Goal: Find specific page/section: Find specific page/section

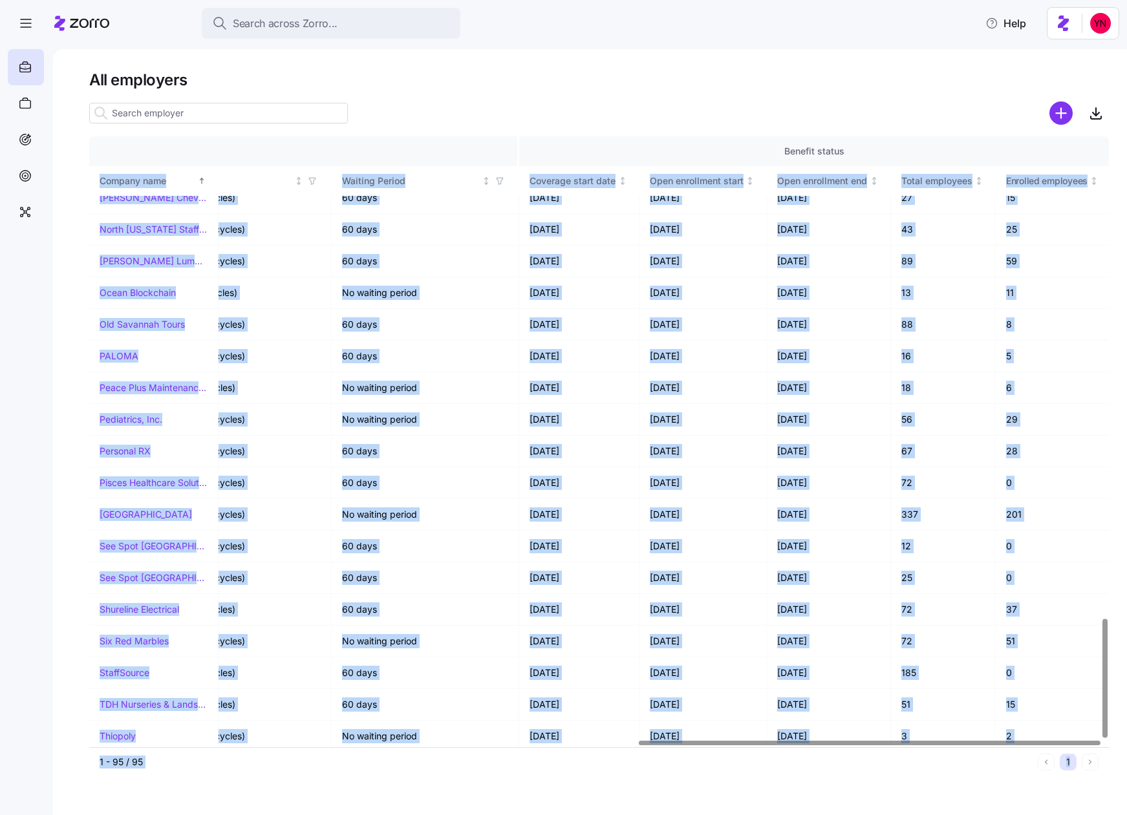
scroll to position [2457, 1212]
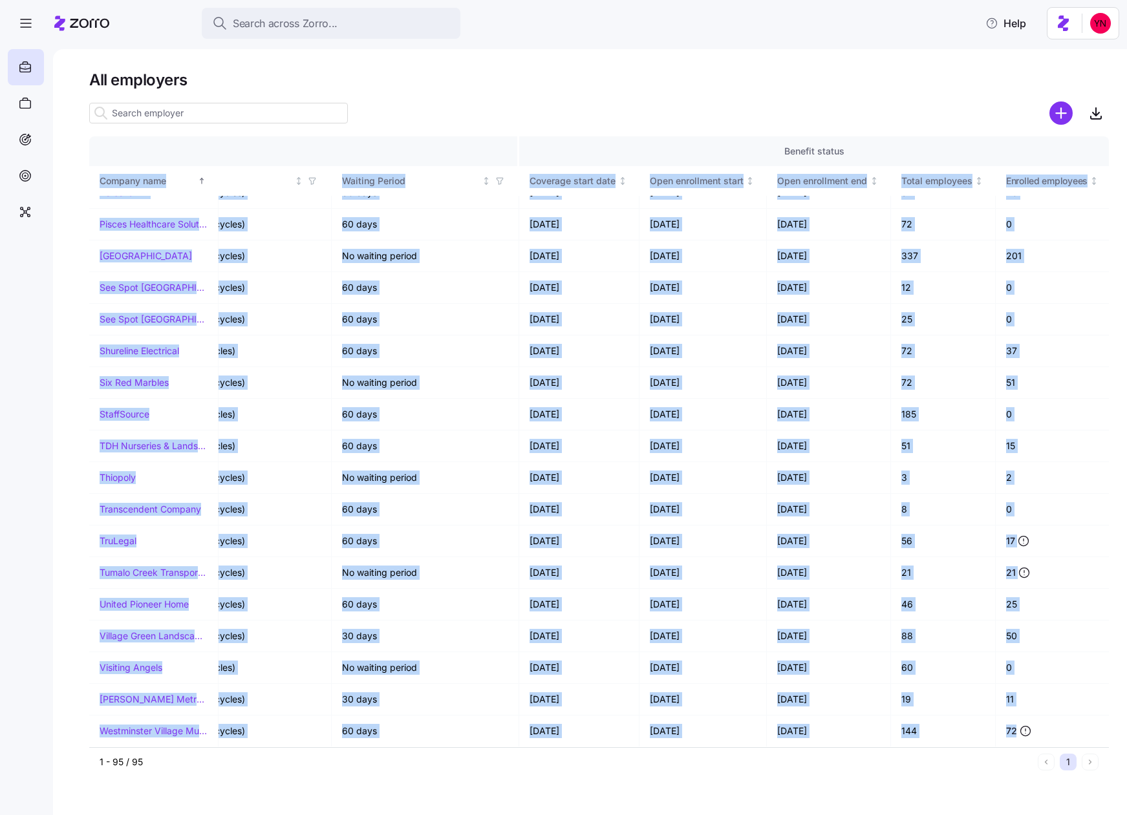
drag, startPoint x: 90, startPoint y: 185, endPoint x: 1300, endPoint y: 739, distance: 1330.7
click at [1126, 739] on html "Search across Zorro... Help All employers Company details Benefit status Compan…" at bounding box center [563, 403] width 1127 height 807
copy div "Company name Zorro partner Enrollment team(s) Producer agency Producer agent HQ…"
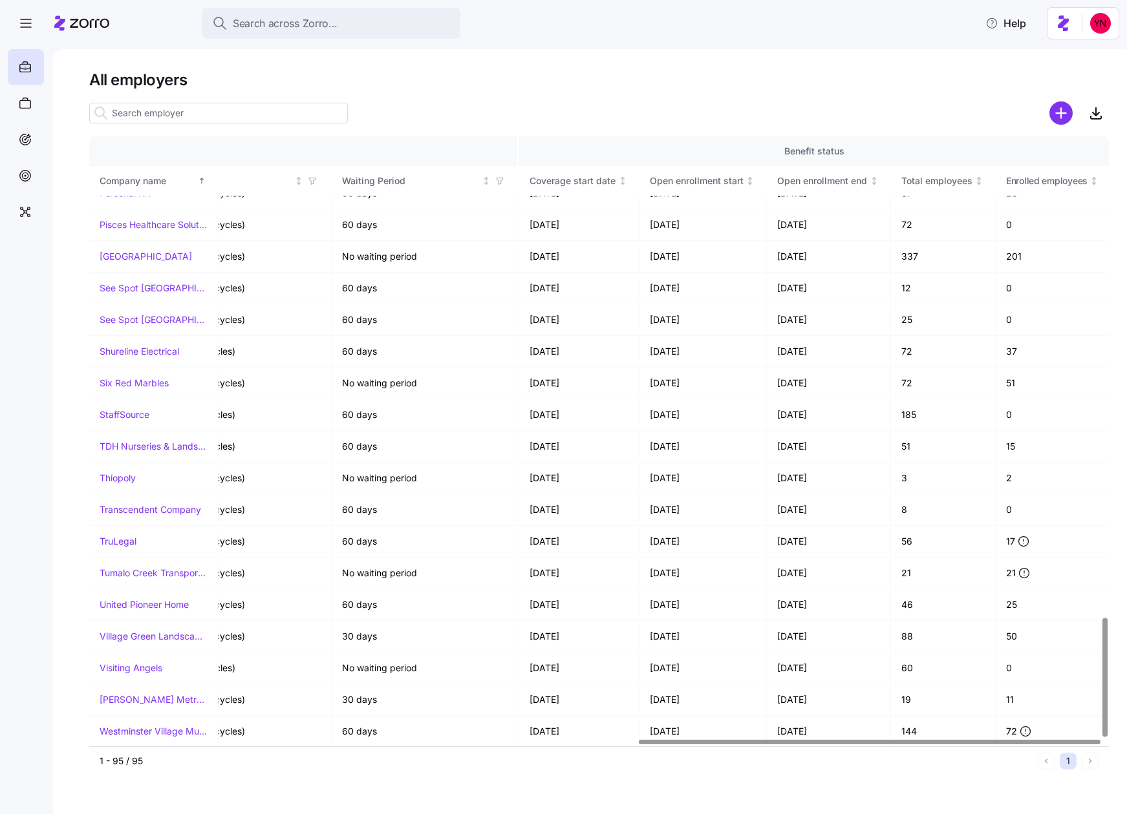
click at [73, 413] on div "All employers Company details Benefit status Company name [PERSON_NAME] partner…" at bounding box center [590, 431] width 1074 height 765
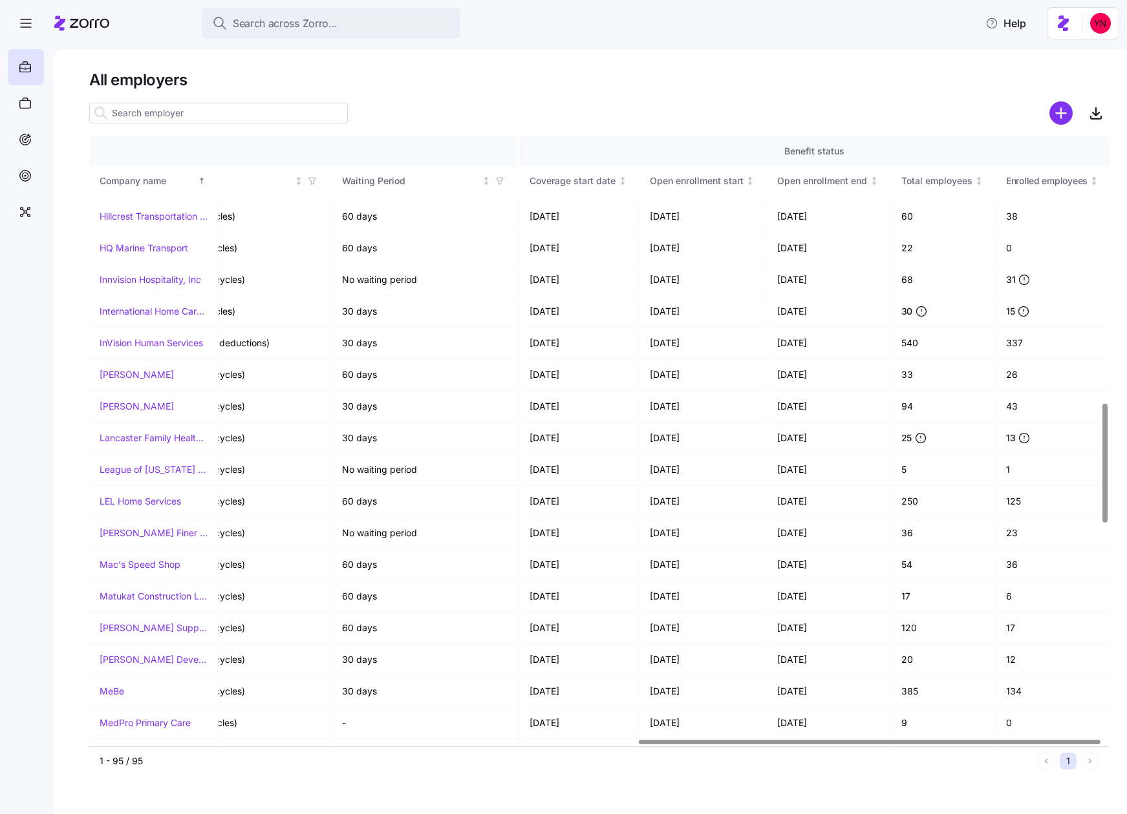
scroll to position [629, 1212]
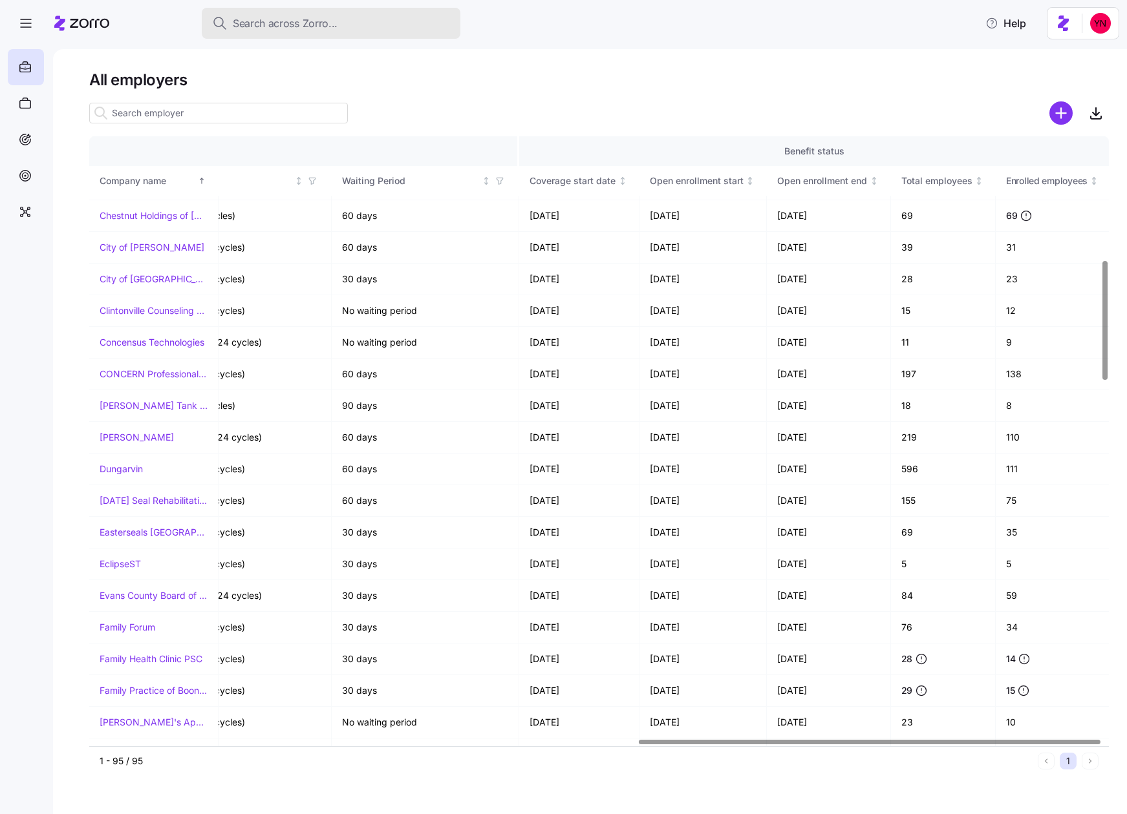
click at [293, 13] on button "Search across Zorro..." at bounding box center [331, 23] width 259 height 31
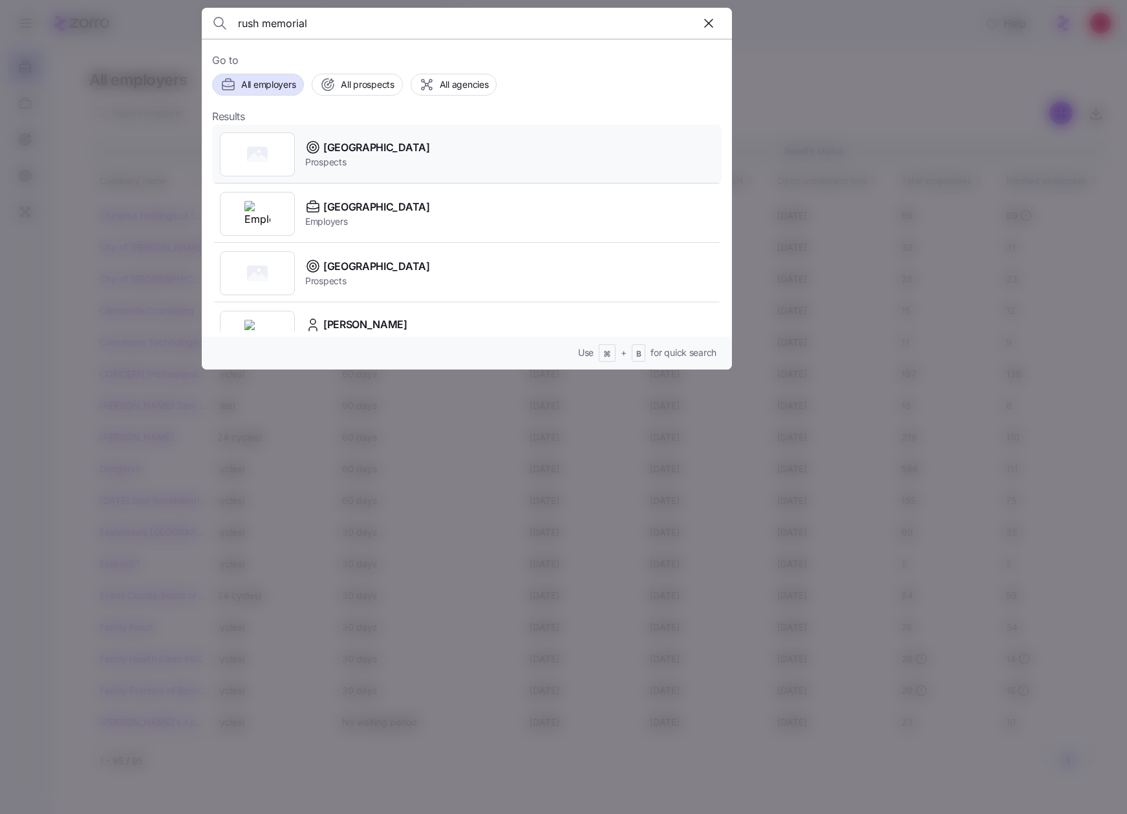
type input "rush memorial"
click at [385, 158] on span "Prospects" at bounding box center [367, 162] width 125 height 13
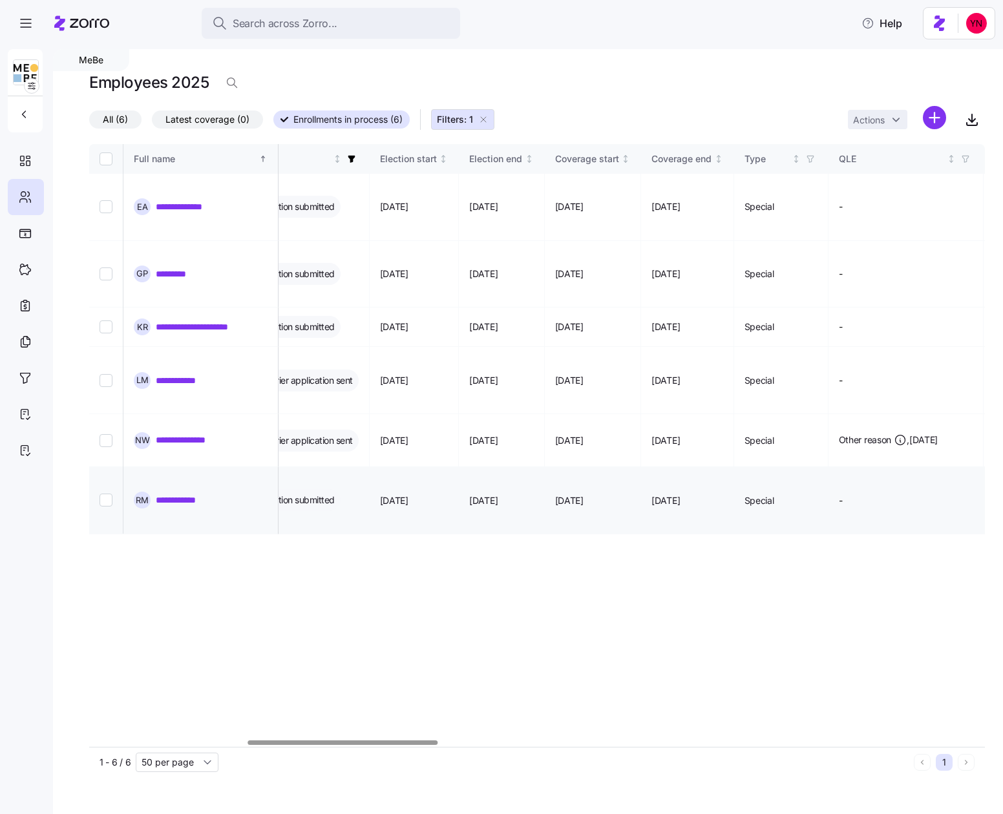
scroll to position [0, 748]
click at [653, 452] on div "**********" at bounding box center [537, 445] width 896 height 603
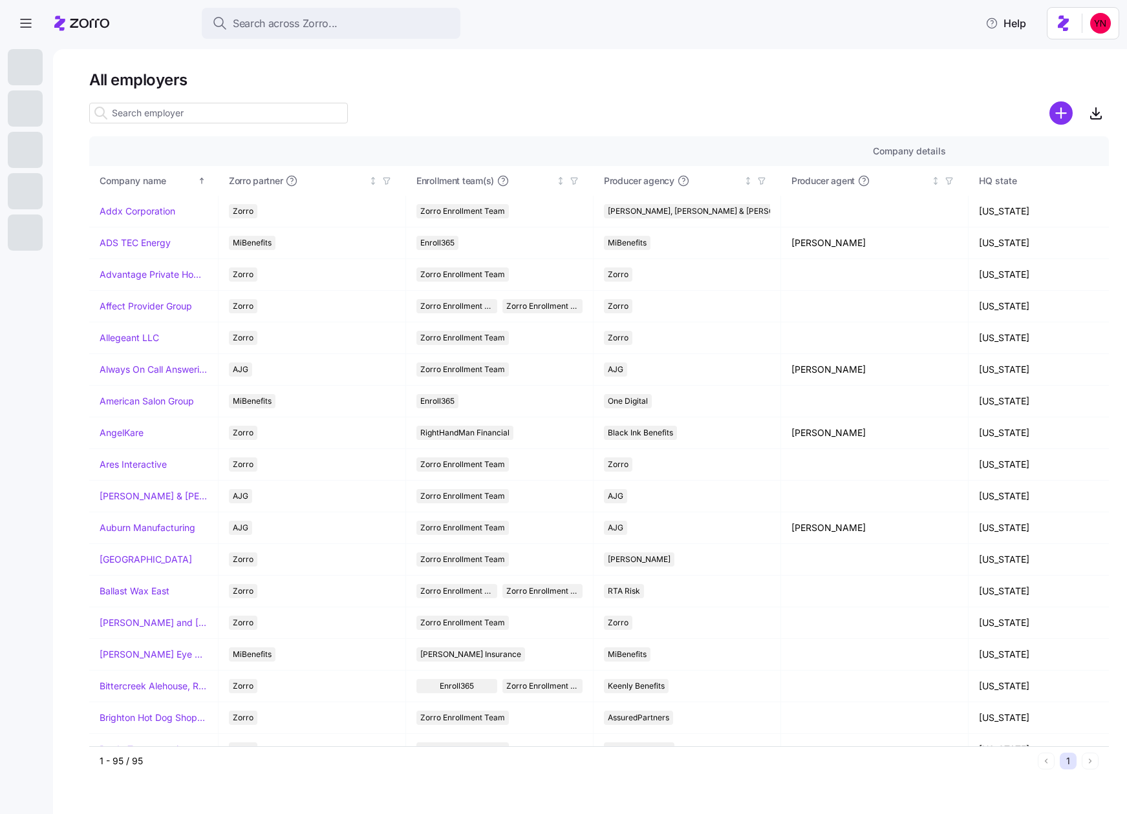
click at [268, 119] on input at bounding box center [218, 113] width 259 height 21
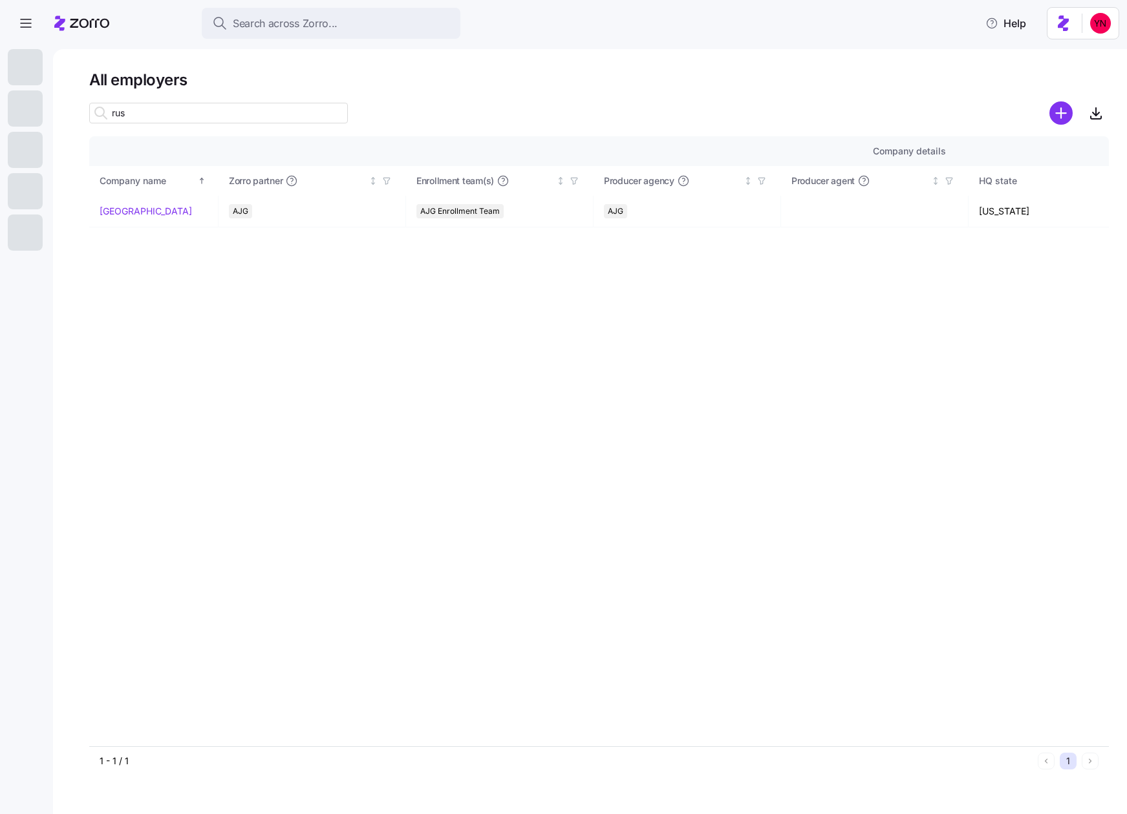
type input "rush"
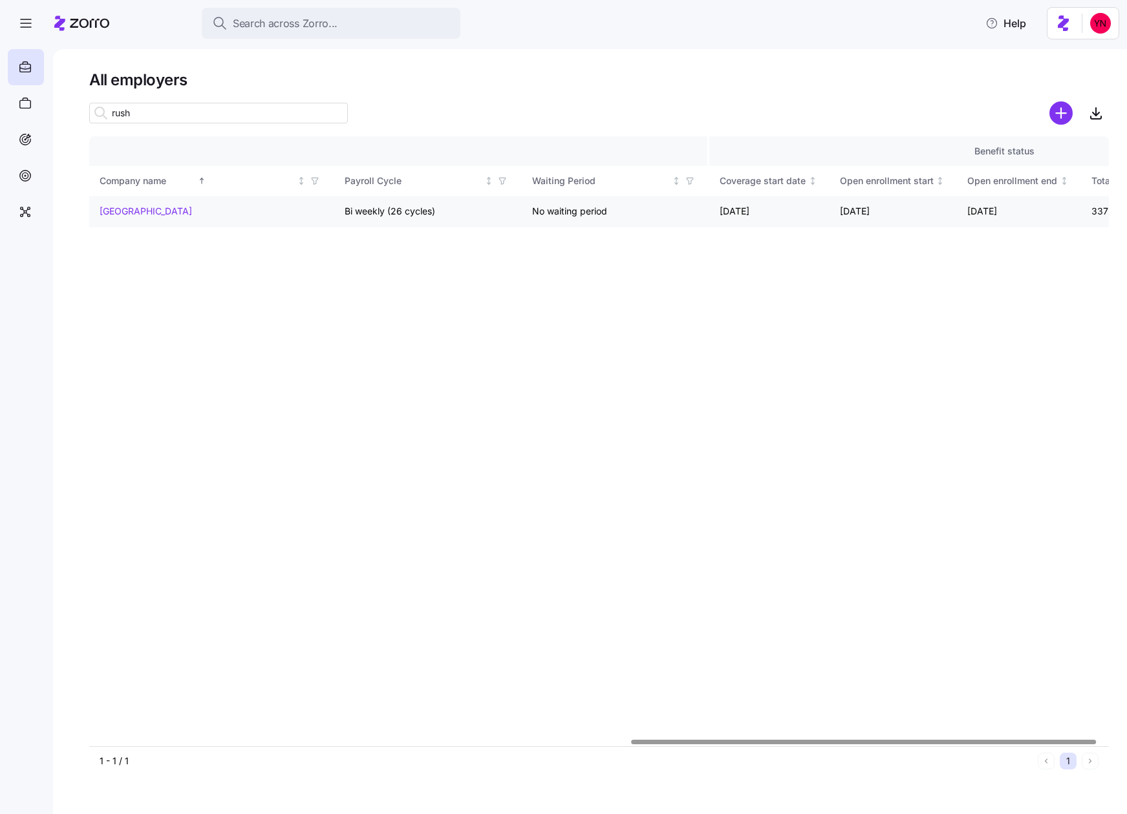
scroll to position [0, 1212]
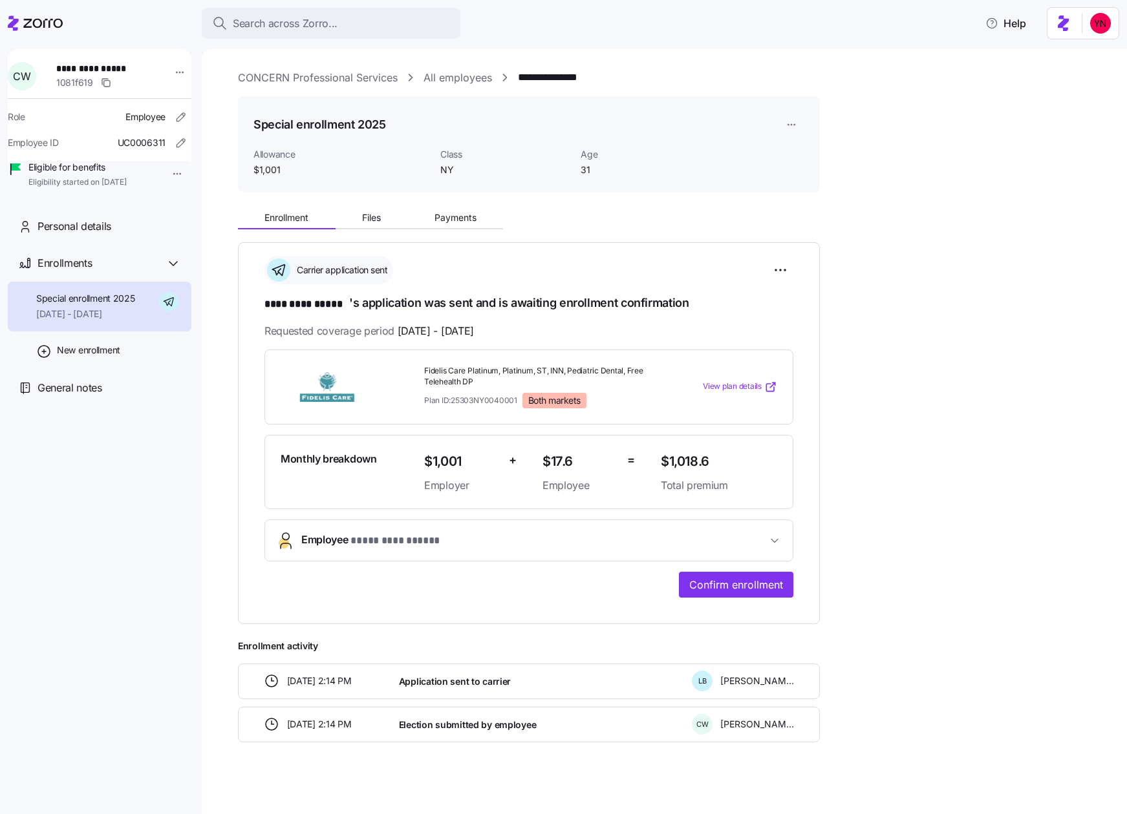
drag, startPoint x: 520, startPoint y: 76, endPoint x: 527, endPoint y: 76, distance: 7.1
drag, startPoint x: 606, startPoint y: 73, endPoint x: 514, endPoint y: 71, distance: 91.8
click at [514, 71] on div "**********" at bounding box center [673, 78] width 871 height 16
copy link "**********"
drag, startPoint x: 767, startPoint y: 71, endPoint x: 752, endPoint y: 85, distance: 20.1
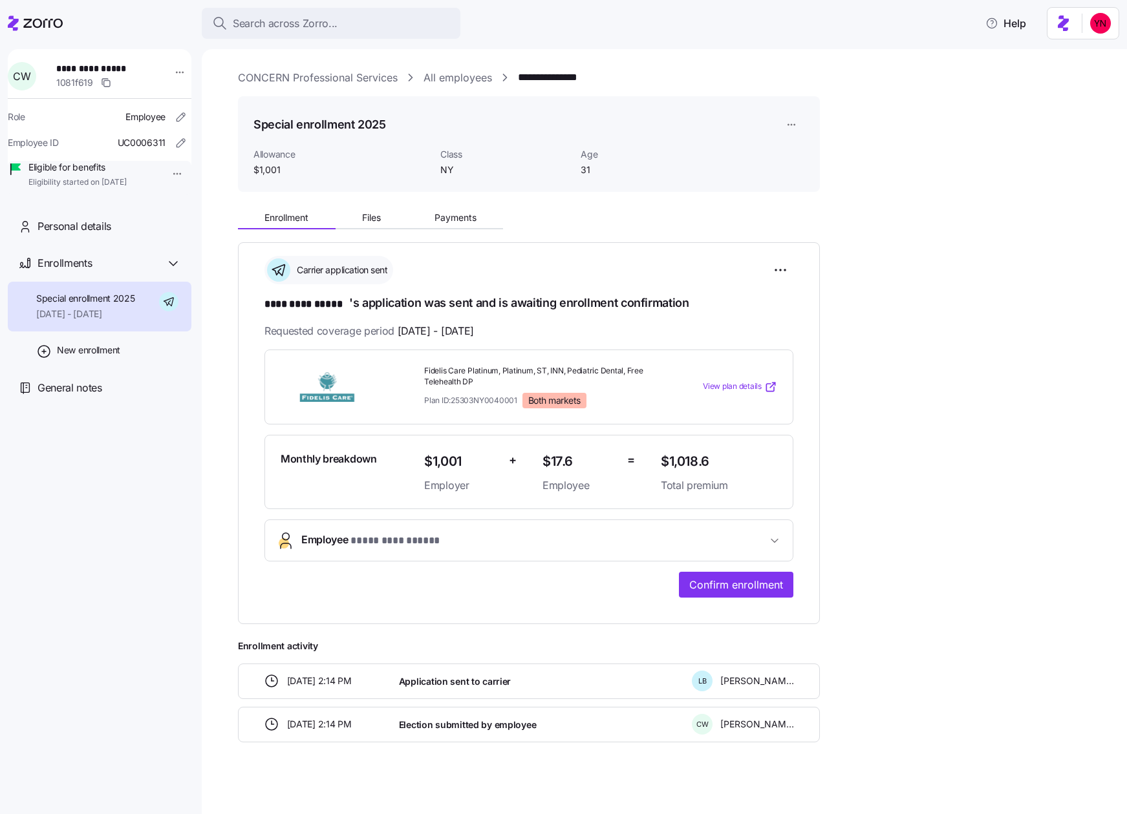
click at [767, 72] on div "**********" at bounding box center [673, 78] width 871 height 16
click at [34, 21] on icon at bounding box center [42, 23] width 39 height 9
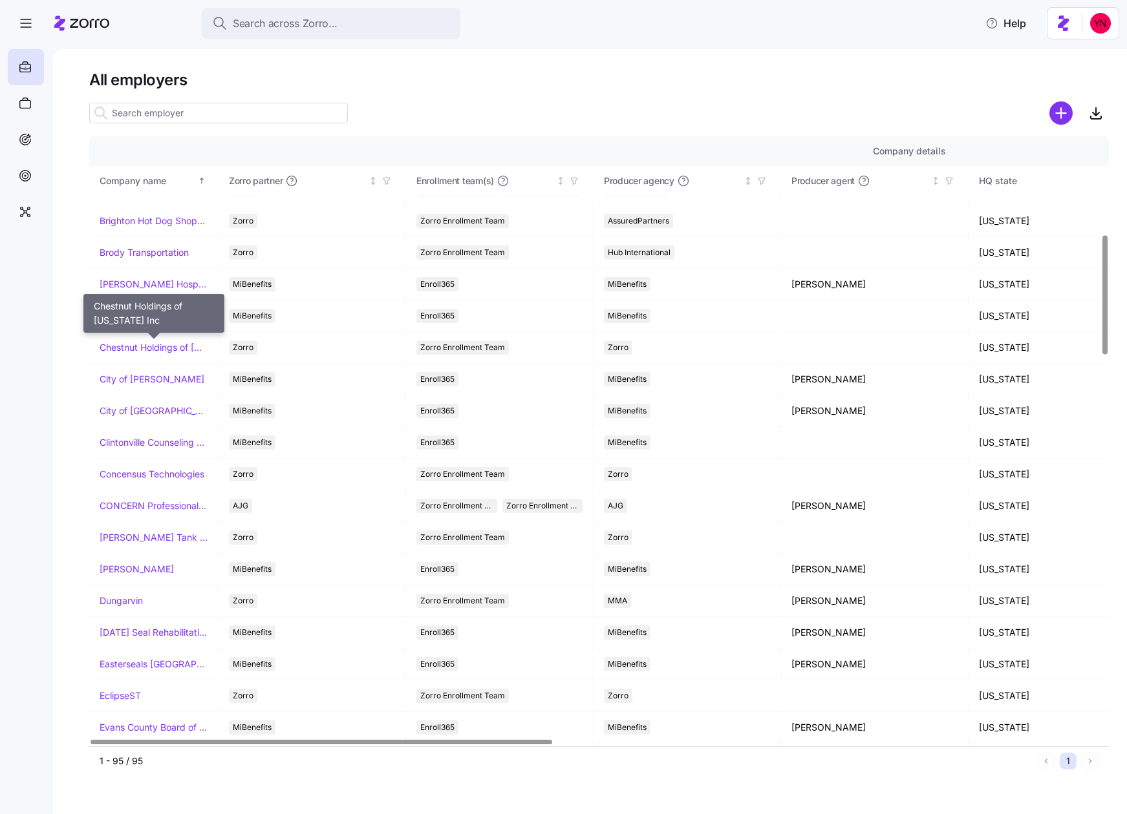
scroll to position [498, 0]
click at [175, 125] on div "All employers Company details Benefit status Company name [PERSON_NAME] partner…" at bounding box center [598, 423] width 1019 height 706
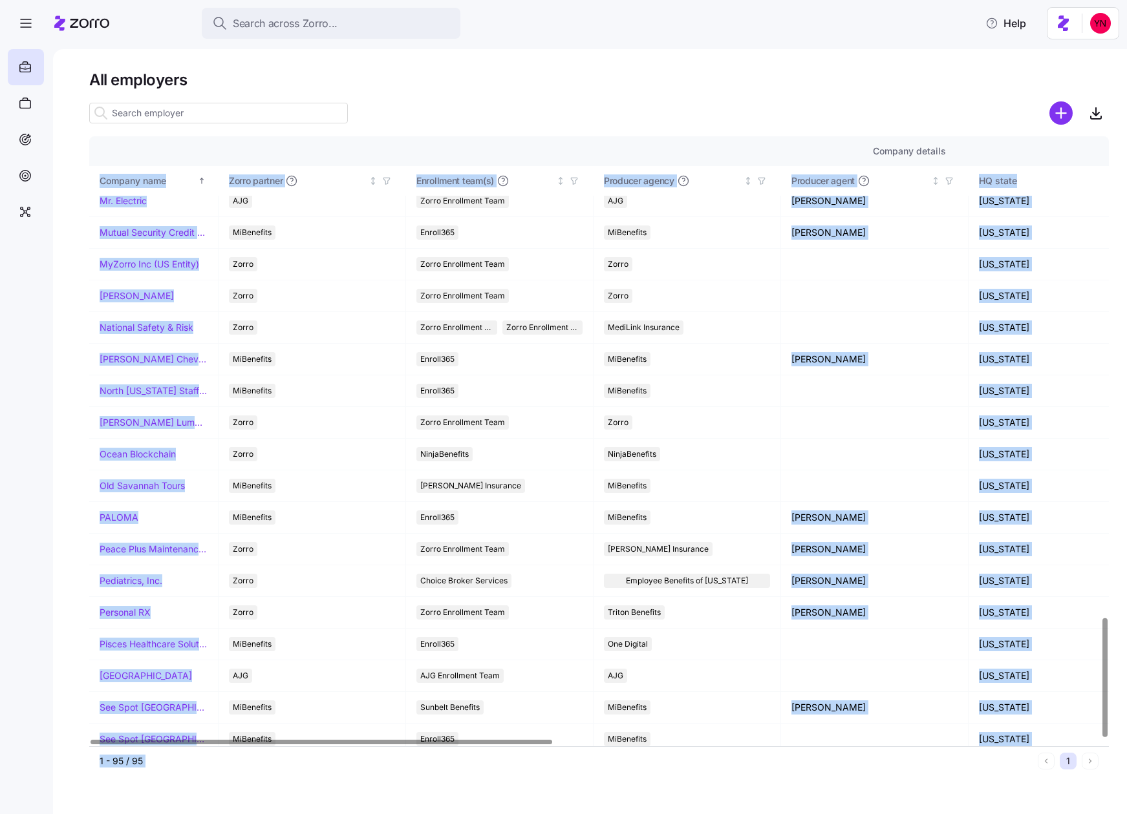
scroll to position [2458, 0]
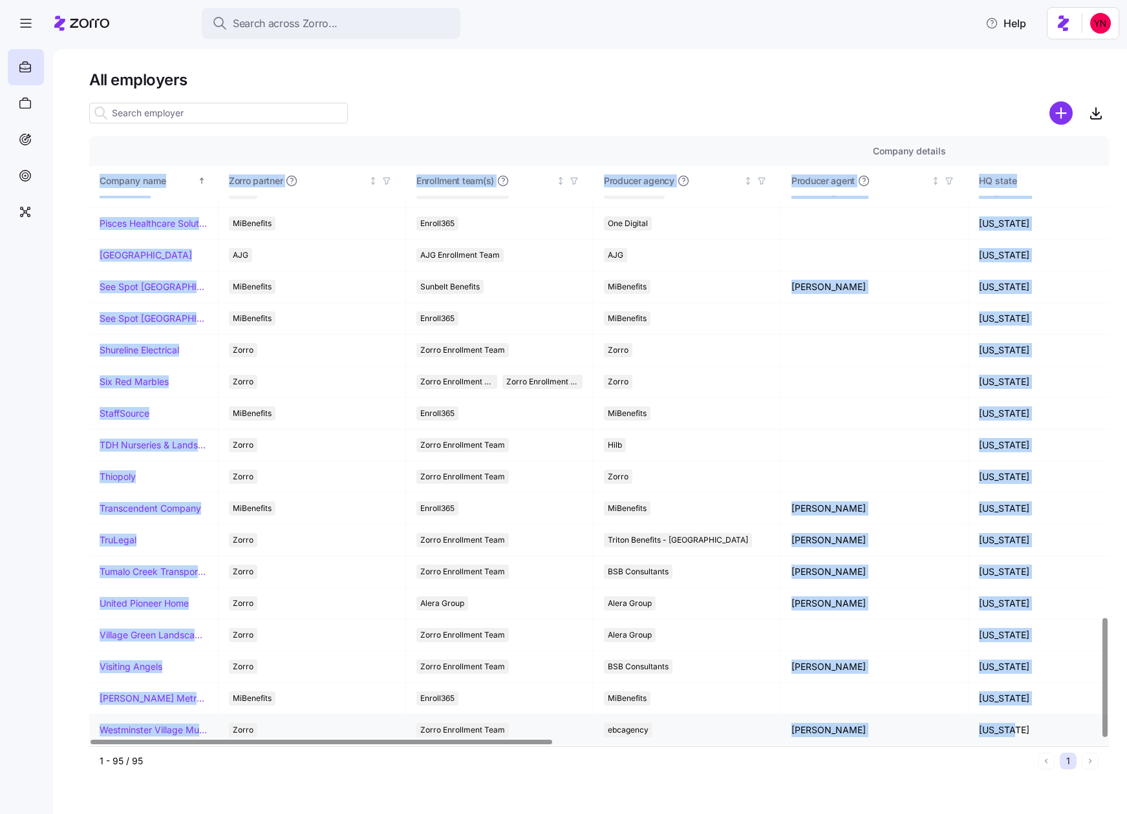
drag, startPoint x: 94, startPoint y: 176, endPoint x: 1021, endPoint y: 734, distance: 1081.7
copy table "Company name Zorro partner Enrollment team(s) Producer agency Producer agent HQ…"
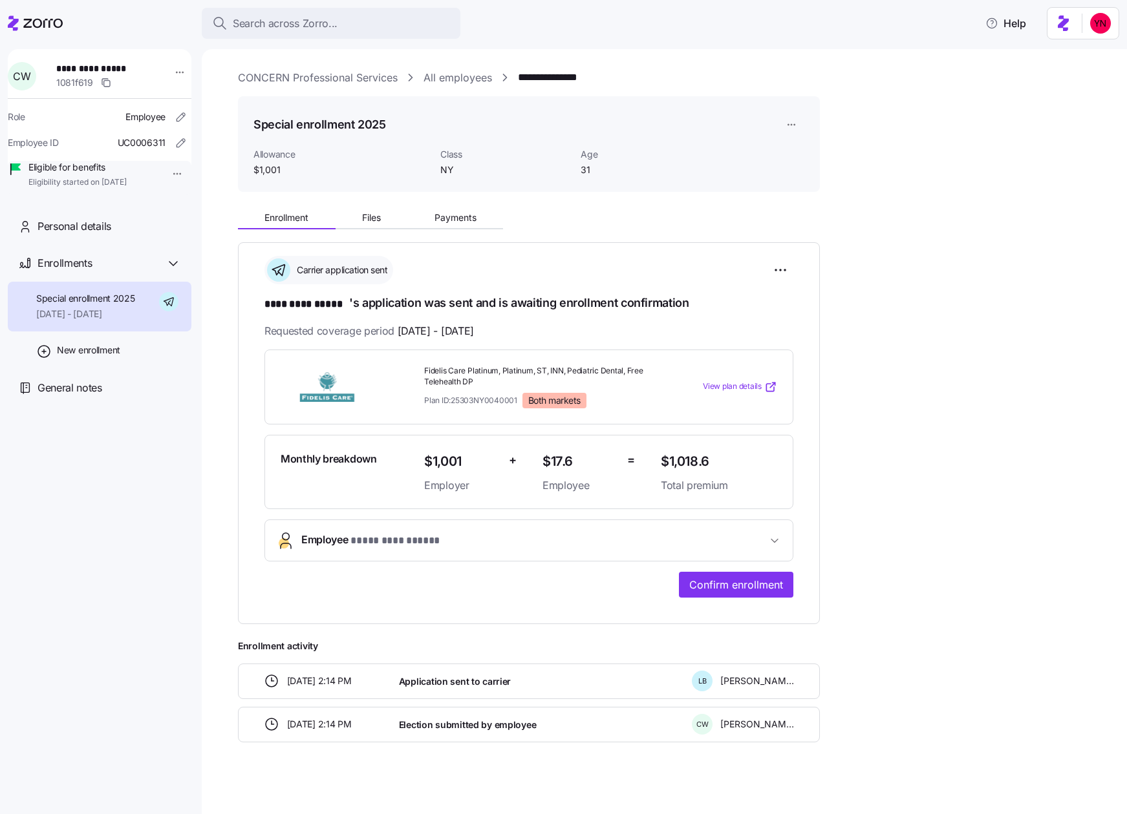
click at [464, 78] on link "All employees" at bounding box center [457, 78] width 69 height 16
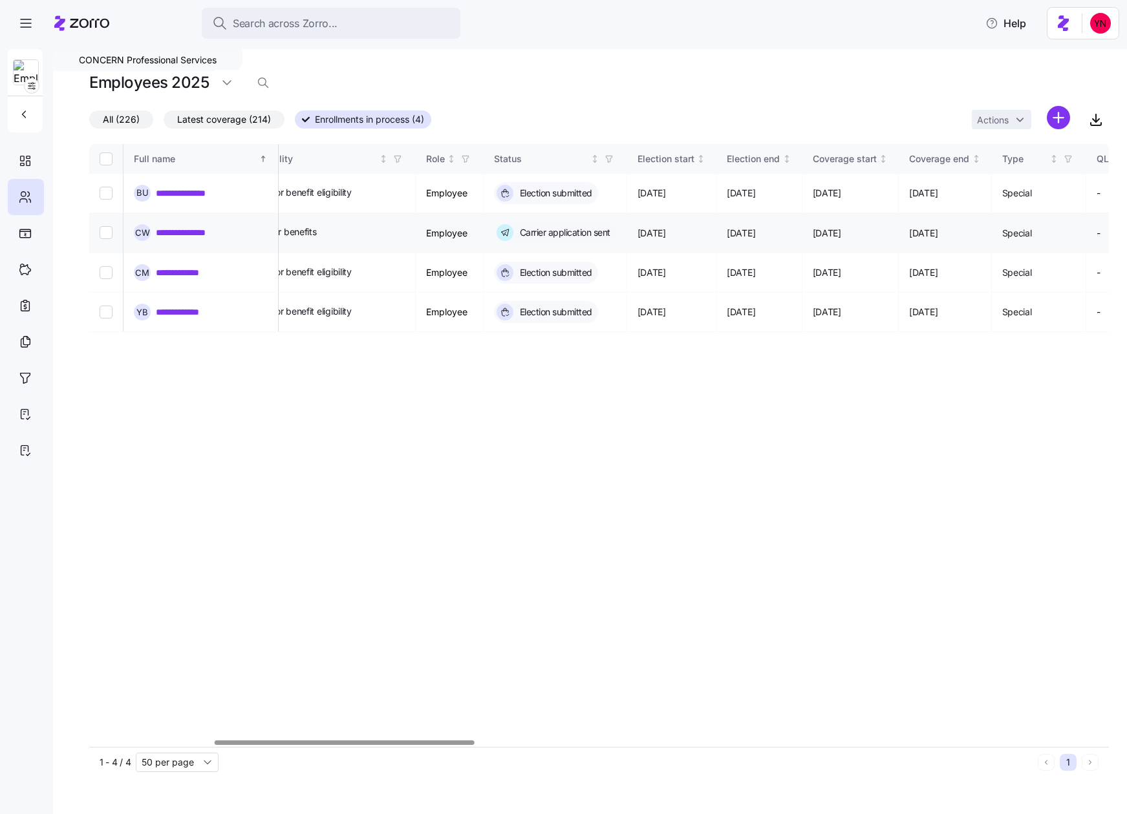
scroll to position [0, 725]
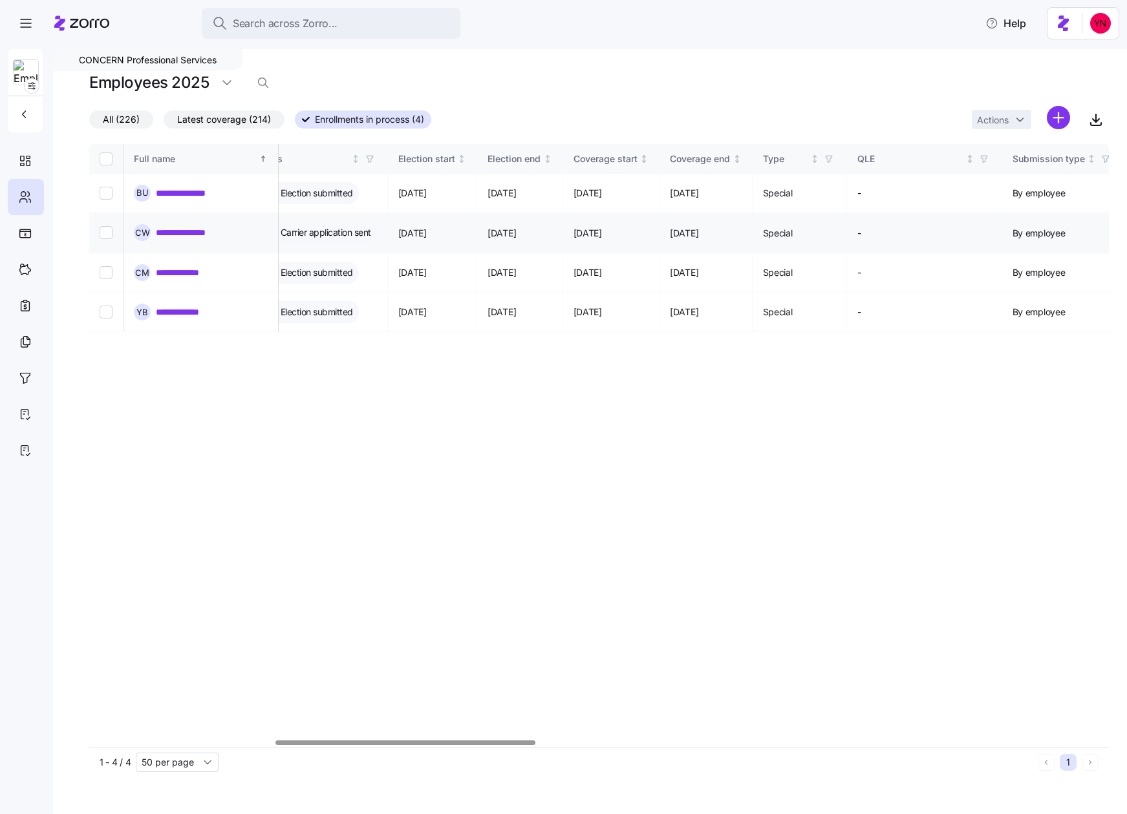
drag, startPoint x: 659, startPoint y: 235, endPoint x: 582, endPoint y: 231, distance: 76.3
click at [301, 19] on span "Search across Zorro..." at bounding box center [285, 24] width 105 height 16
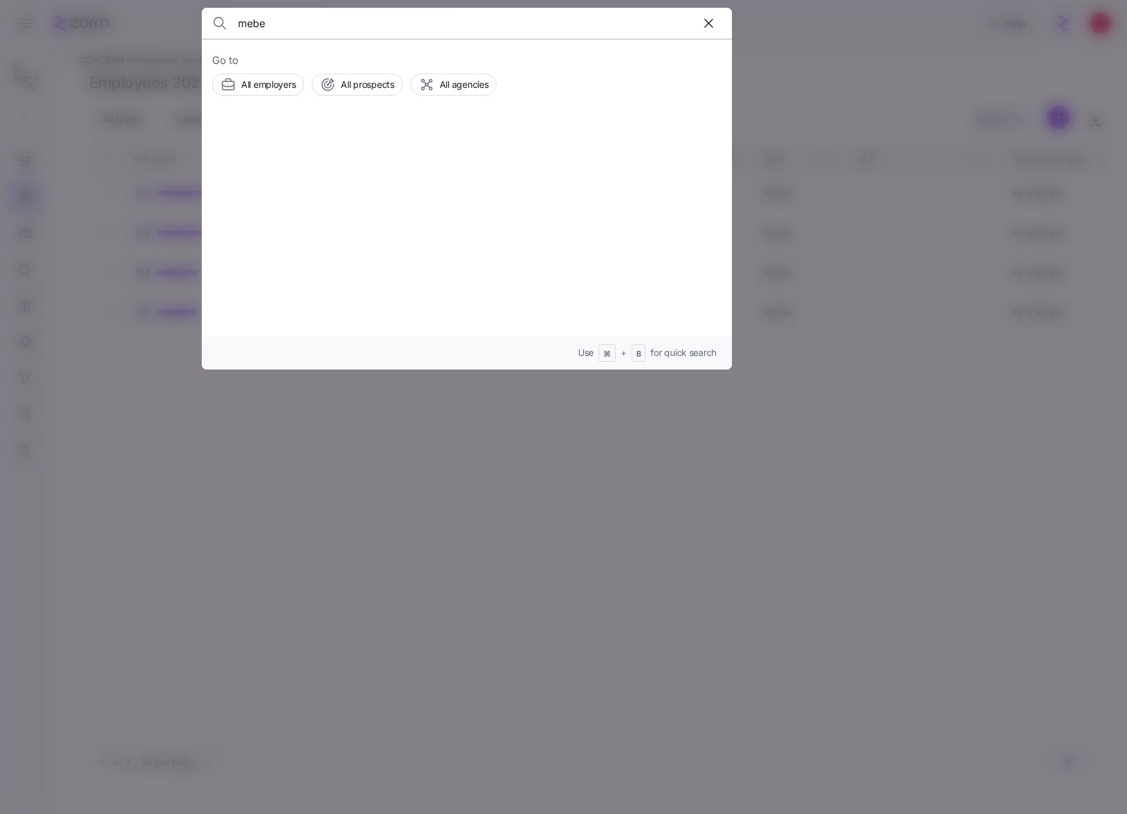
type input "mebe"
click at [400, 145] on div "MeBe Employers" at bounding box center [466, 154] width 509 height 59
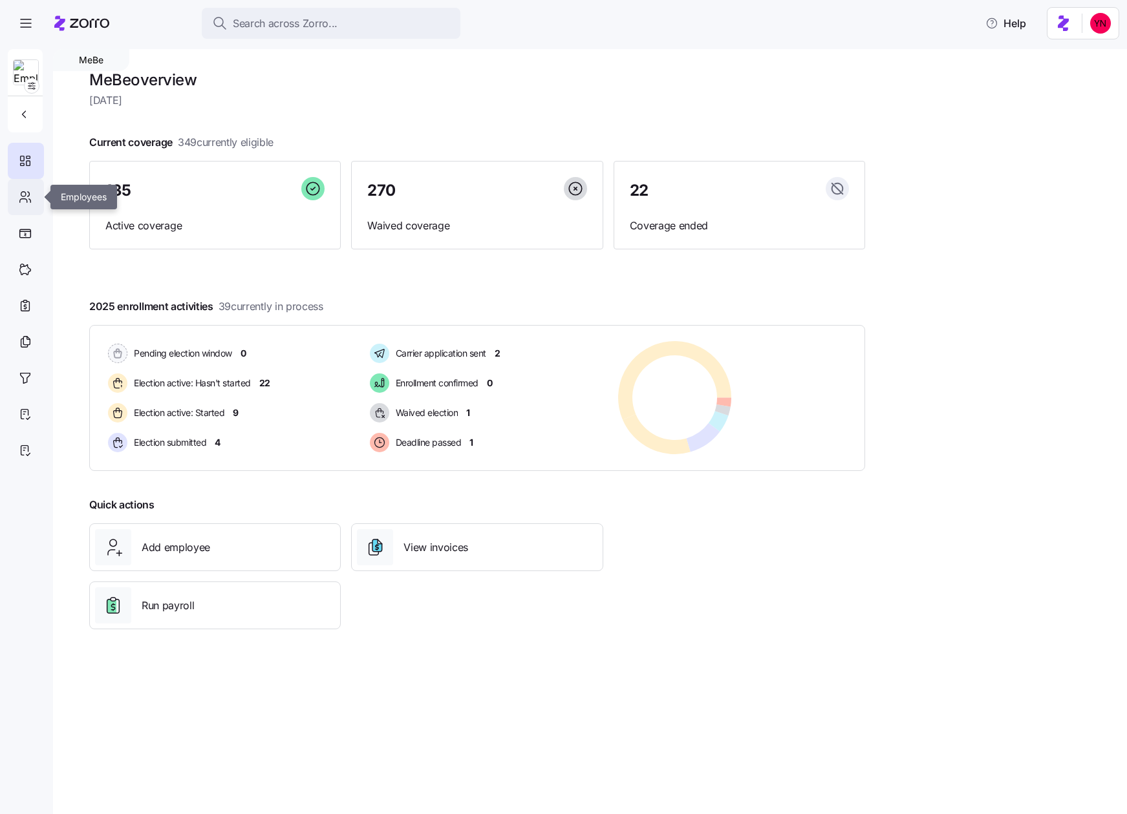
click at [20, 198] on icon at bounding box center [25, 197] width 14 height 16
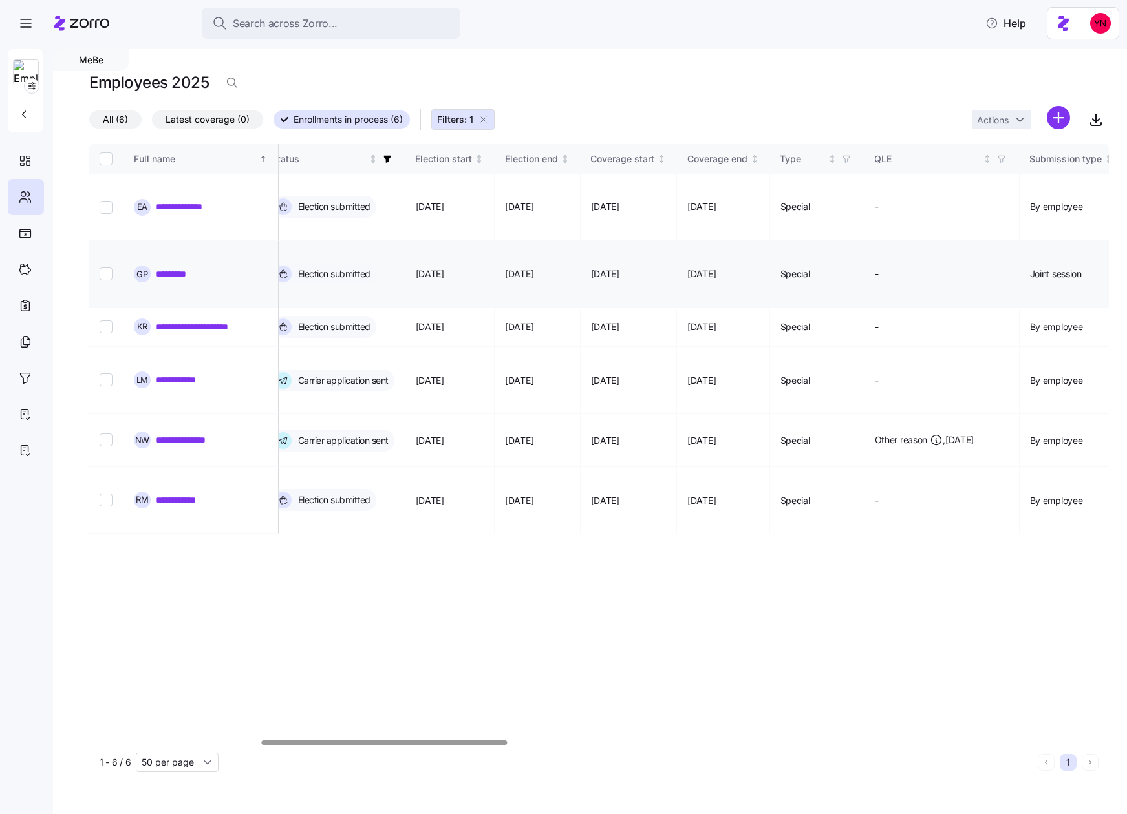
scroll to position [0, 715]
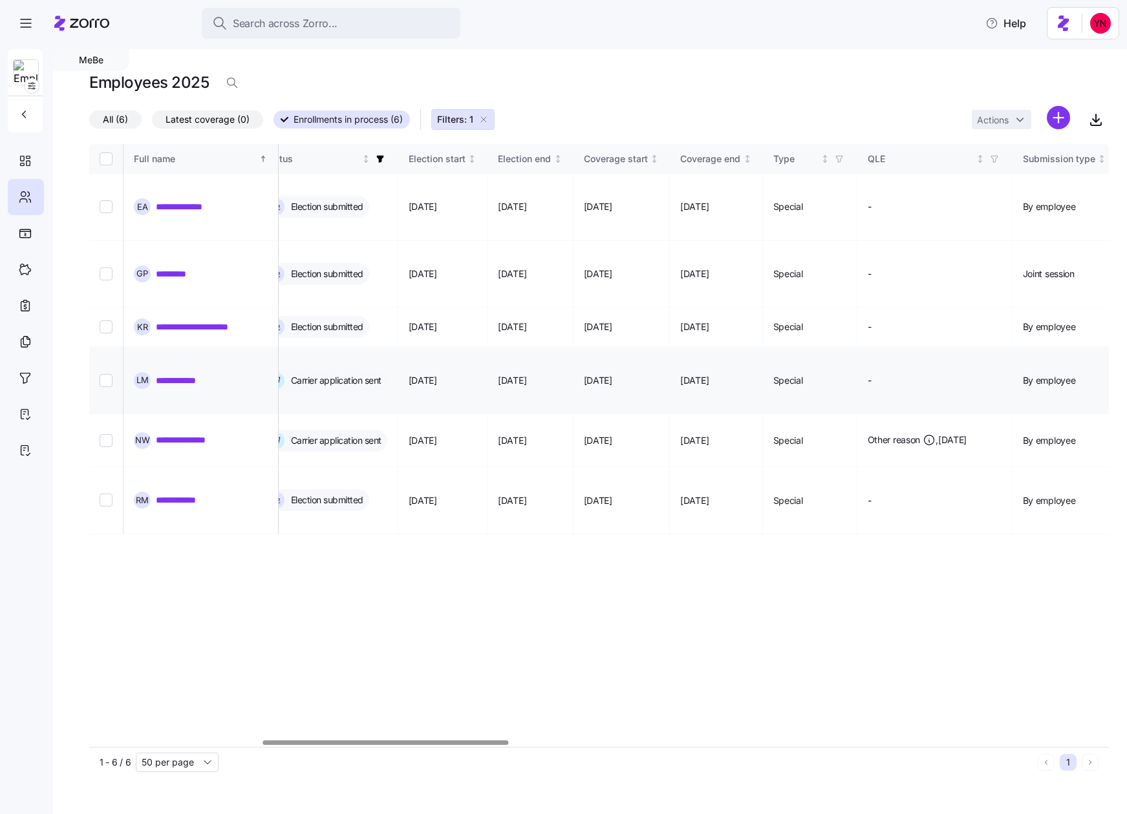
drag, startPoint x: 733, startPoint y: 317, endPoint x: 512, endPoint y: 327, distance: 221.3
click at [846, 451] on div "**********" at bounding box center [598, 445] width 1019 height 603
drag, startPoint x: 527, startPoint y: 347, endPoint x: 743, endPoint y: 352, distance: 216.6
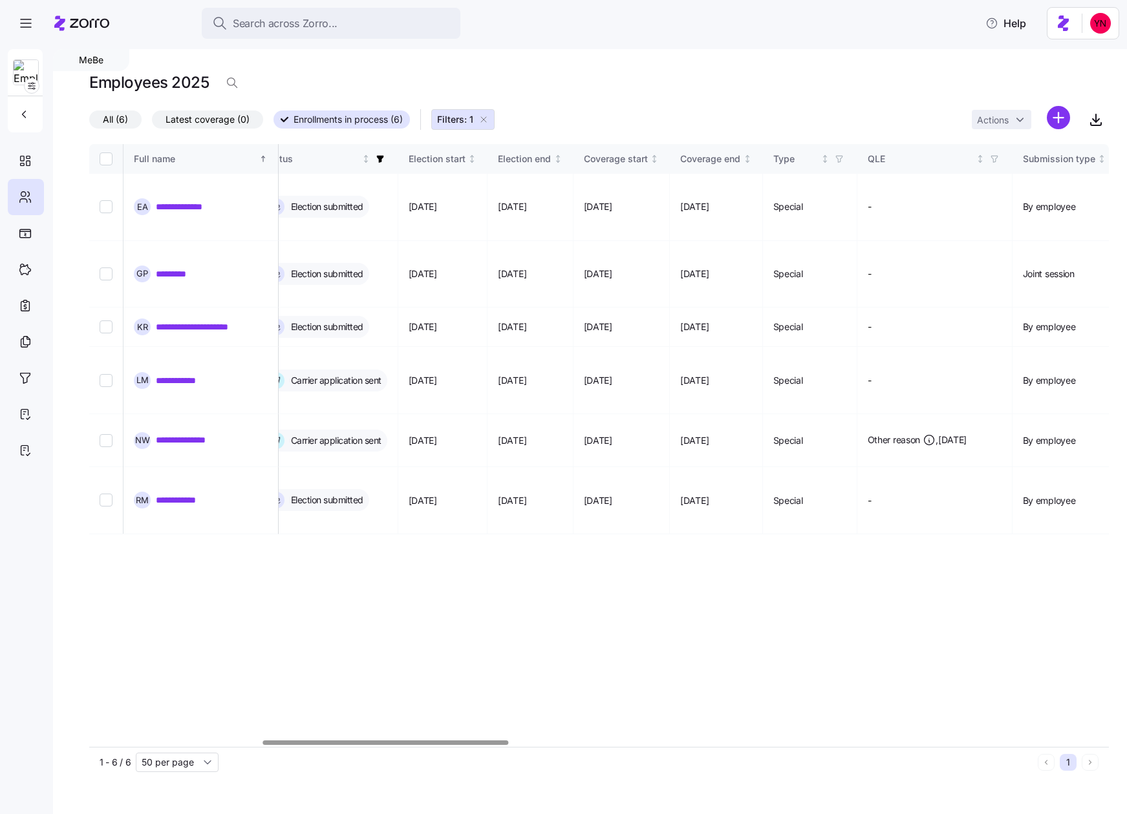
click at [445, 602] on div "**********" at bounding box center [598, 445] width 1019 height 603
click at [325, 555] on div "**********" at bounding box center [598, 445] width 1019 height 603
click at [269, 26] on span "Search across Zorro..." at bounding box center [285, 24] width 105 height 16
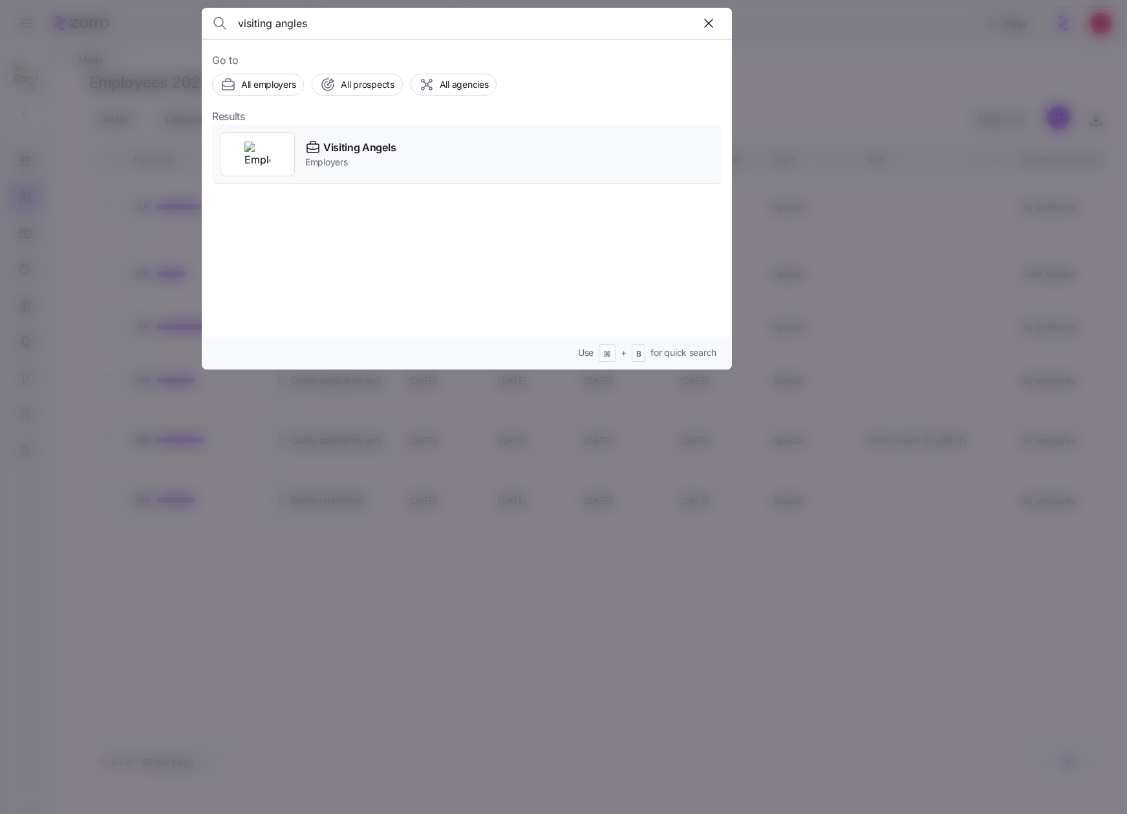
type input "visiting angles"
click at [332, 147] on span "Visiting Angels" at bounding box center [359, 148] width 72 height 16
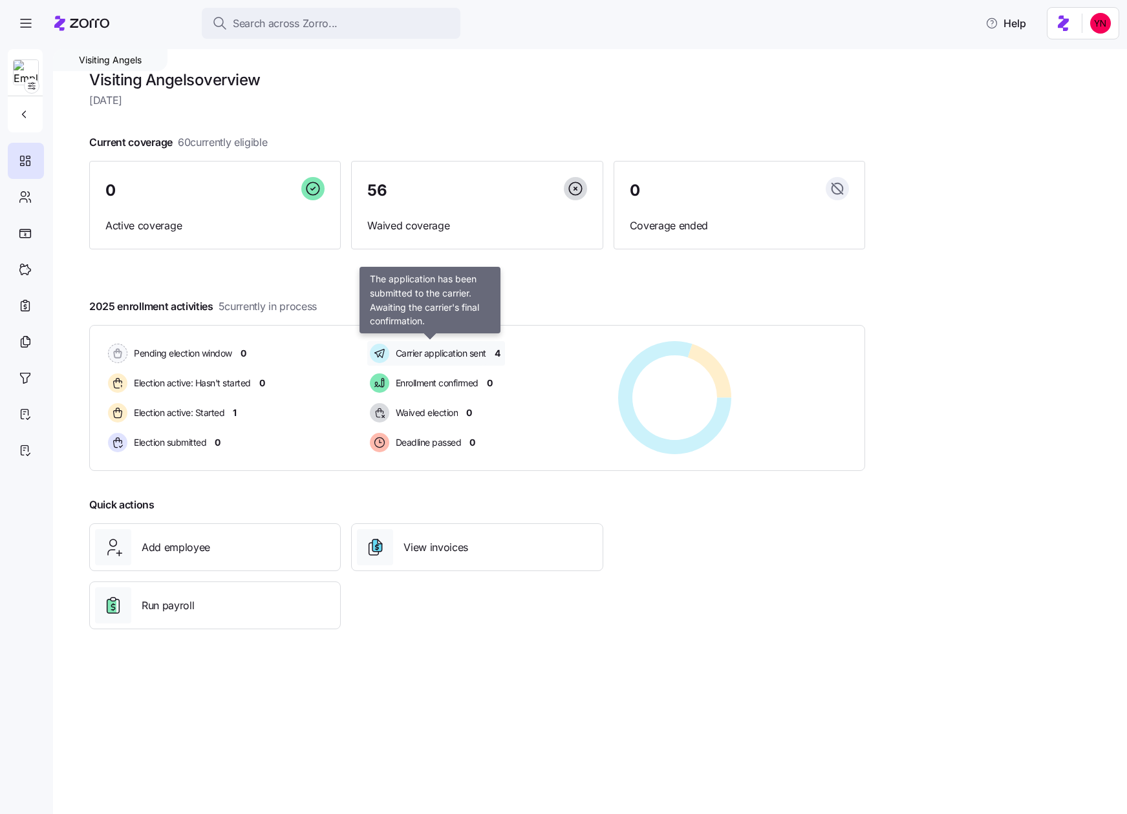
click at [416, 359] on span "Carrier application sent" at bounding box center [439, 353] width 94 height 13
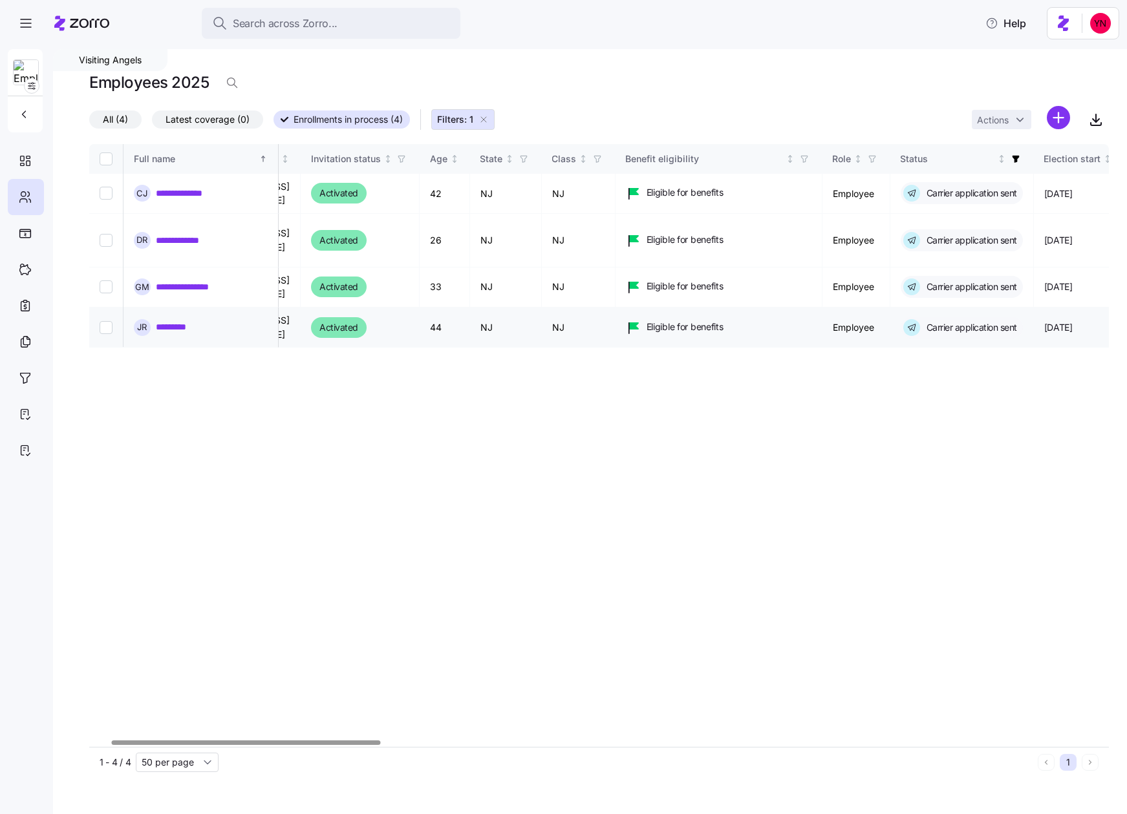
scroll to position [0, 351]
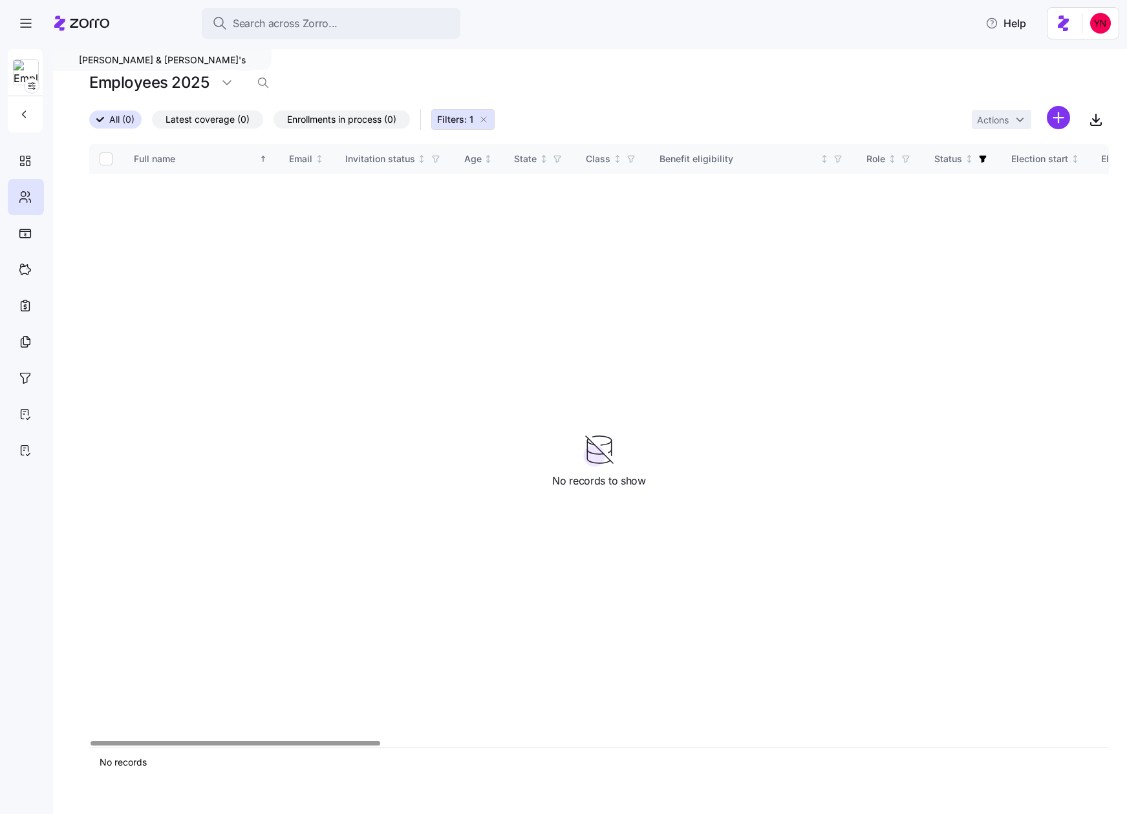
click at [485, 118] on icon "button" at bounding box center [483, 119] width 10 height 10
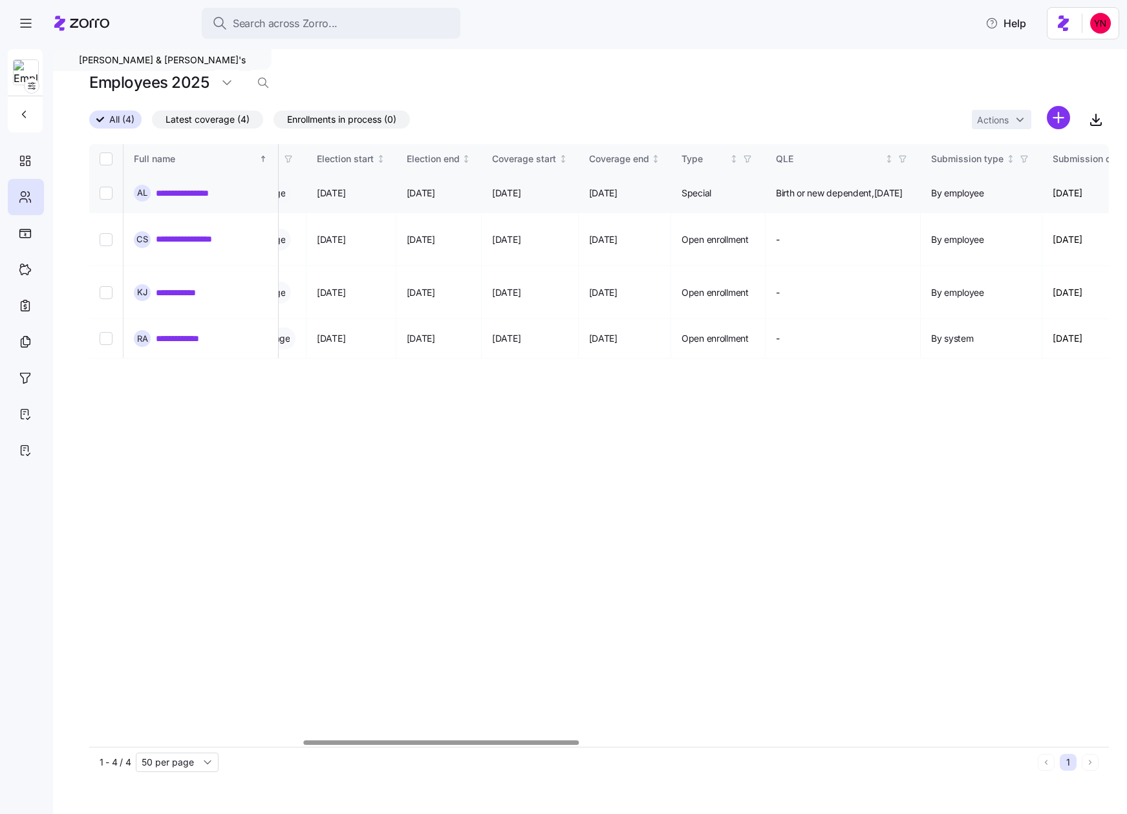
scroll to position [0, 792]
click at [185, 120] on span "Latest coverage (4)" at bounding box center [207, 119] width 84 height 17
click at [152, 123] on input "Latest coverage (4)" at bounding box center [152, 123] width 0 height 0
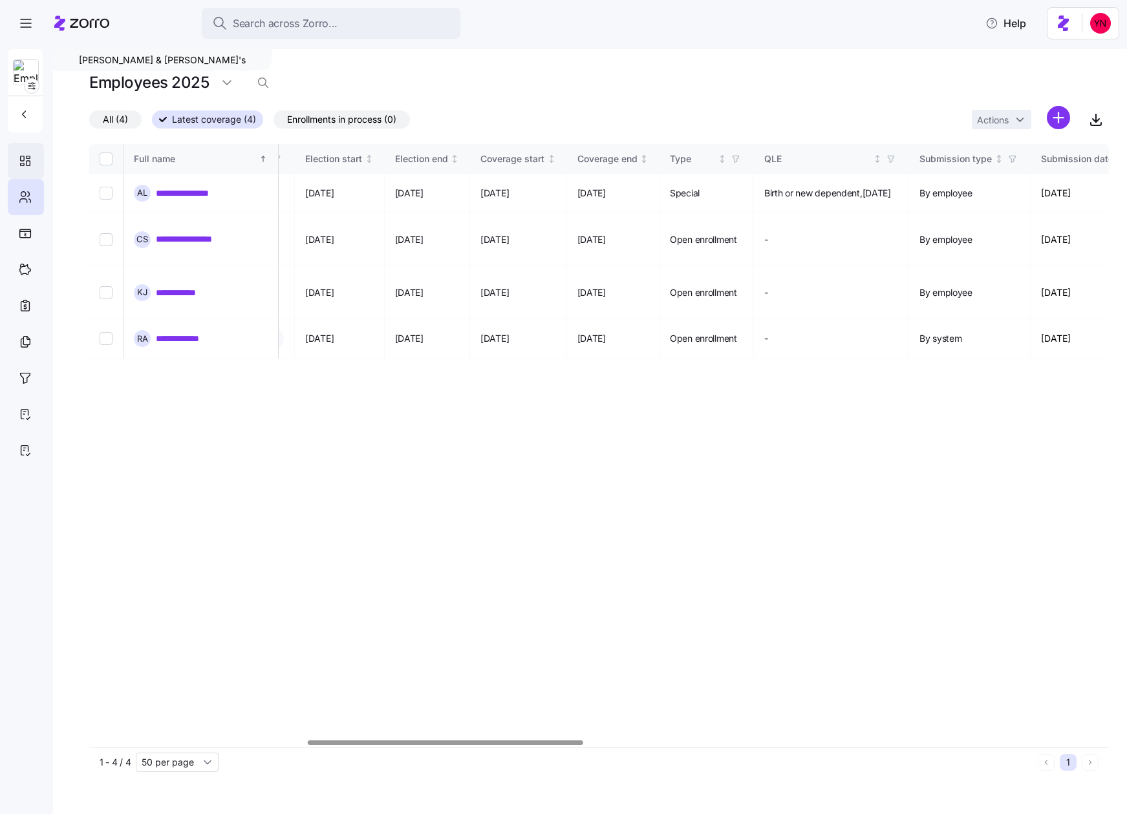
scroll to position [0, 805]
click at [163, 81] on h1 "Employees 2025" at bounding box center [149, 82] width 120 height 20
click at [105, 63] on div "[PERSON_NAME] & [PERSON_NAME]'s" at bounding box center [162, 60] width 218 height 22
click at [85, 60] on div "[PERSON_NAME] & [PERSON_NAME]'s" at bounding box center [162, 60] width 218 height 22
drag, startPoint x: 85, startPoint y: 60, endPoint x: 69, endPoint y: 89, distance: 33.6
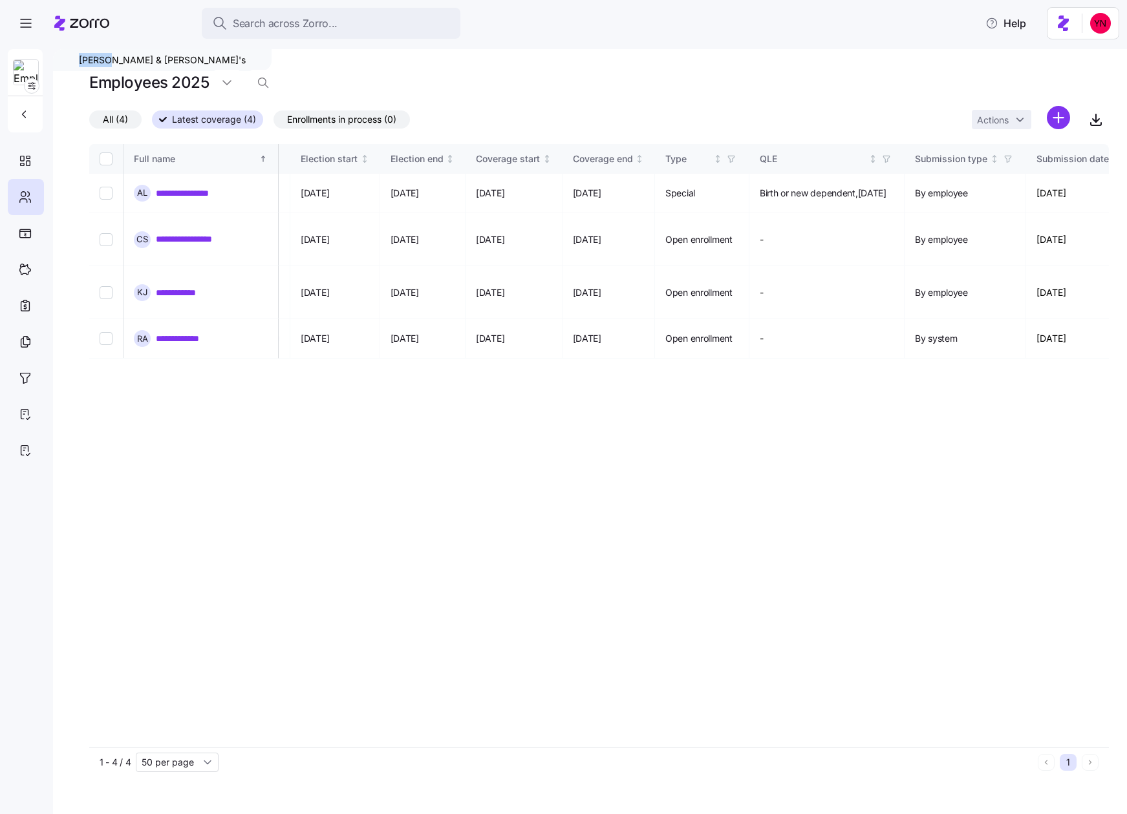
click at [85, 60] on div "[PERSON_NAME] & [PERSON_NAME]'s" at bounding box center [162, 60] width 218 height 22
click at [19, 107] on button "button" at bounding box center [25, 114] width 26 height 26
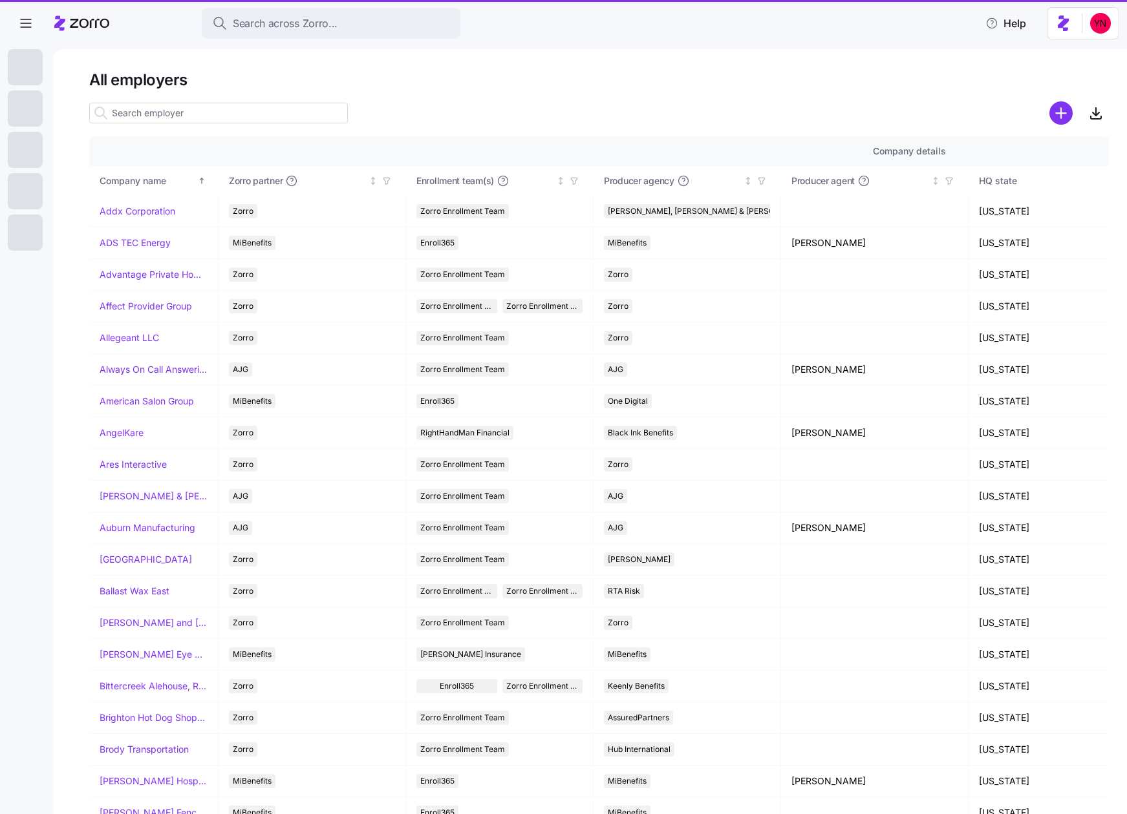
click at [133, 63] on div "All employers Company details Benefit status Company name [PERSON_NAME] partner…" at bounding box center [590, 431] width 1074 height 765
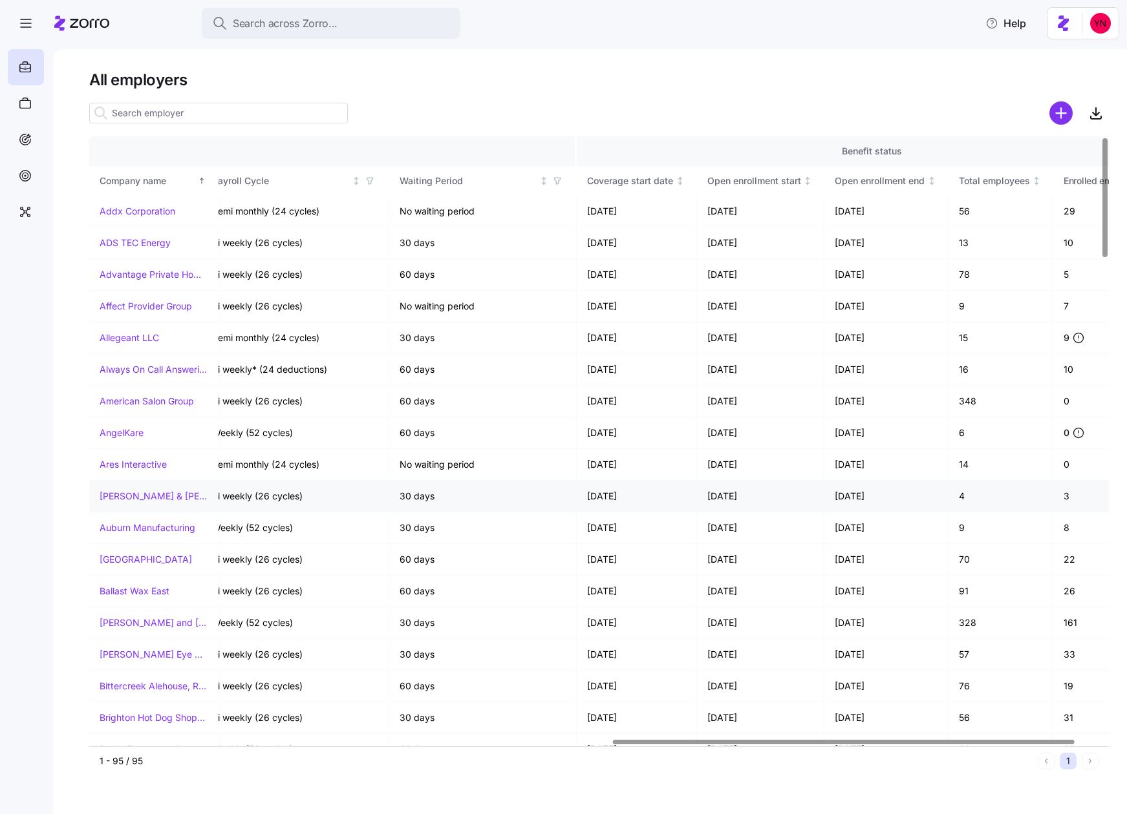
scroll to position [0, 1212]
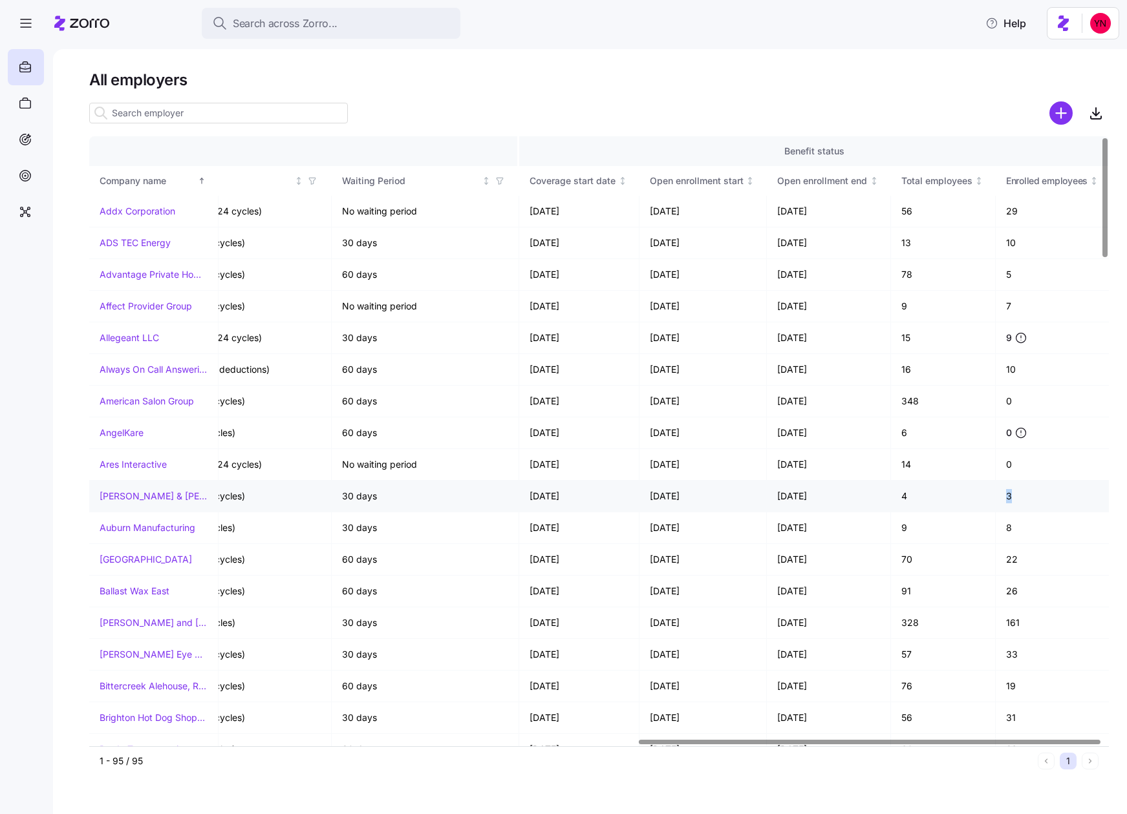
click at [1004, 497] on td "3" at bounding box center [1051, 497] width 113 height 32
drag, startPoint x: 114, startPoint y: 492, endPoint x: 136, endPoint y: 519, distance: 34.9
click at [114, 492] on link "[PERSON_NAME] & [PERSON_NAME]'s" at bounding box center [154, 496] width 108 height 13
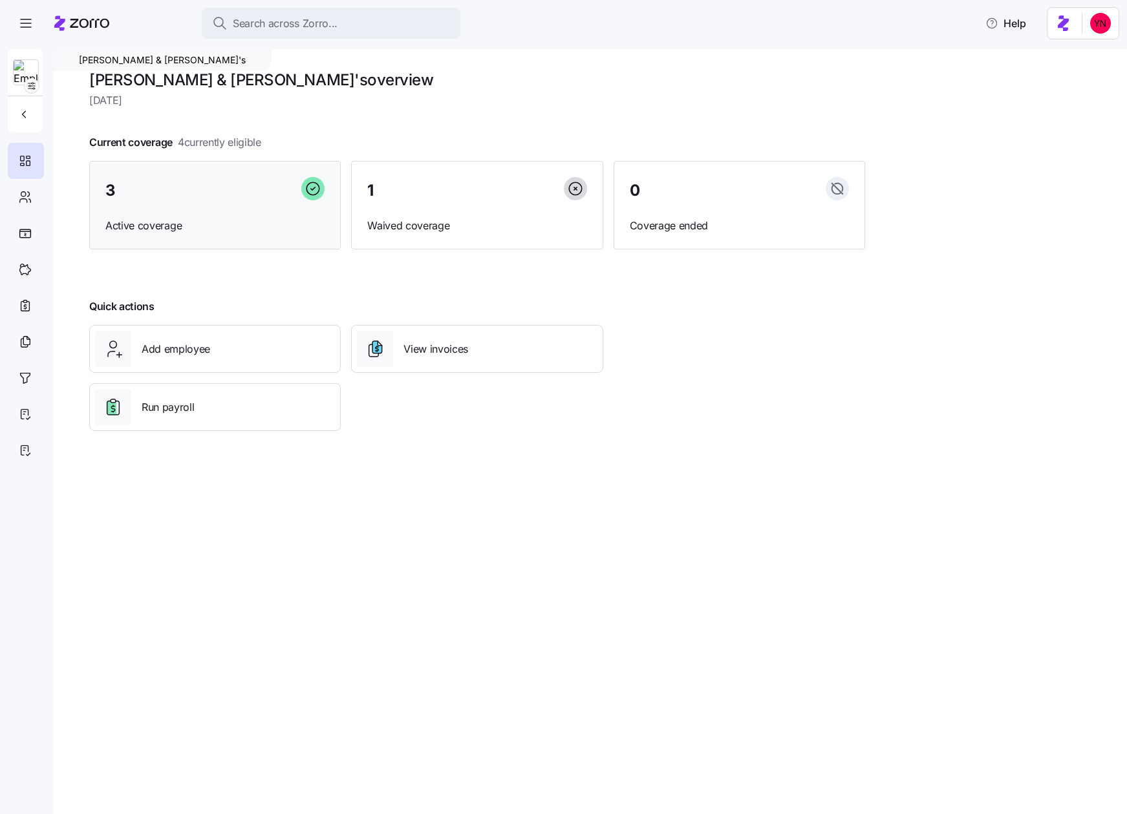
click at [111, 198] on span "3" at bounding box center [110, 191] width 10 height 16
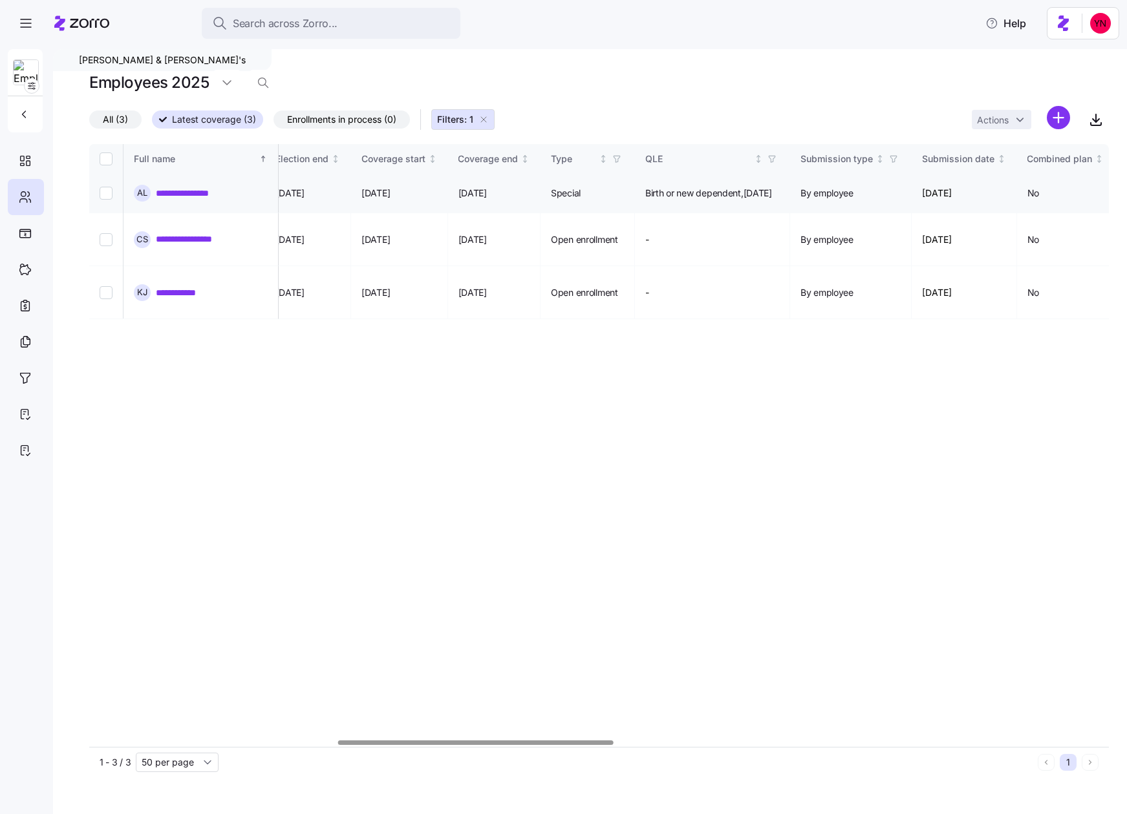
scroll to position [0, 916]
drag, startPoint x: 414, startPoint y: 193, endPoint x: 500, endPoint y: 206, distance: 86.2
click at [500, 206] on tr "**********" at bounding box center [1030, 193] width 3714 height 39
